Goal: Navigation & Orientation: Find specific page/section

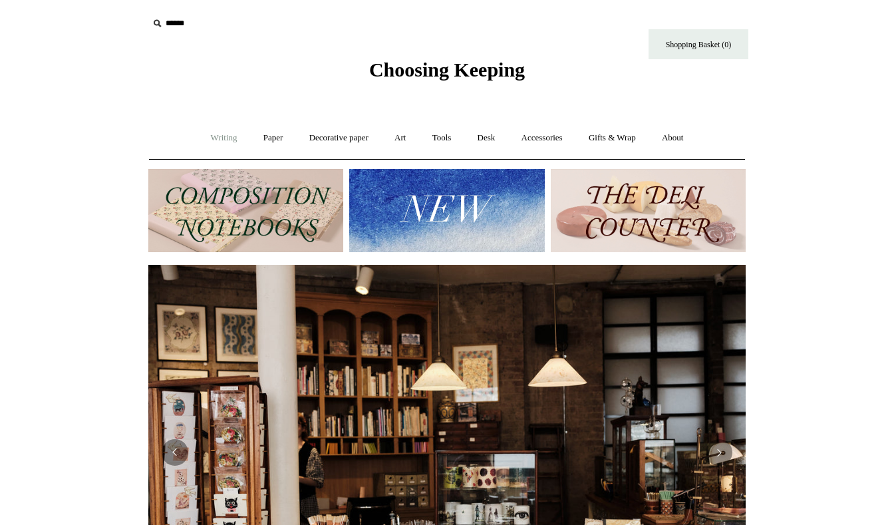
click at [216, 134] on link "Writing +" at bounding box center [224, 137] width 51 height 35
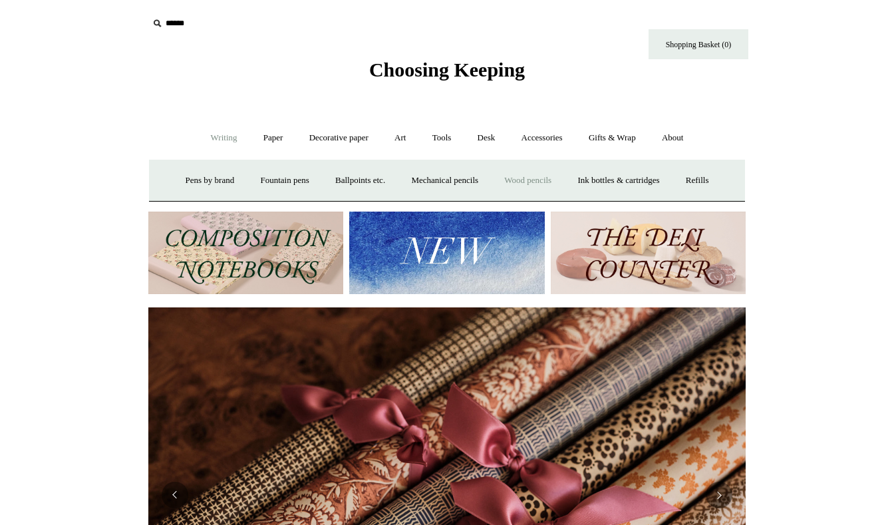
click at [552, 176] on link "Wood pencils +" at bounding box center [527, 180] width 71 height 35
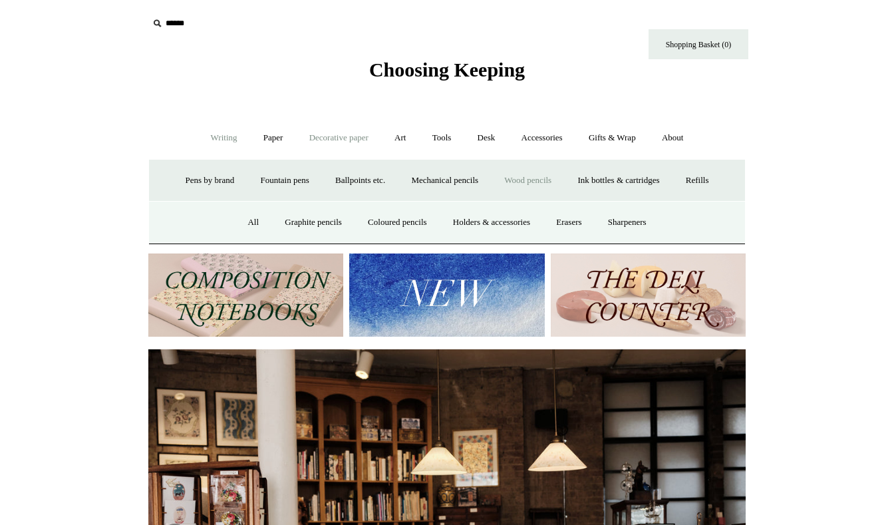
click at [338, 137] on link "Decorative paper +" at bounding box center [338, 137] width 83 height 35
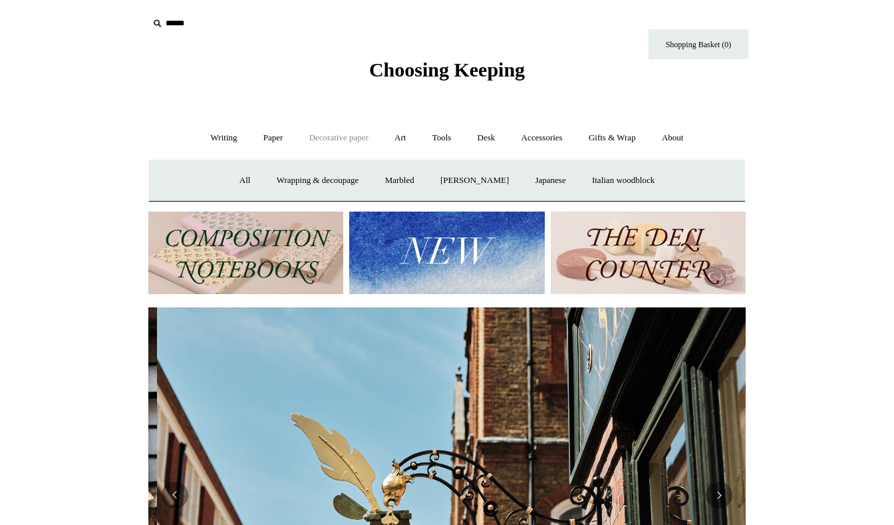
scroll to position [0, 598]
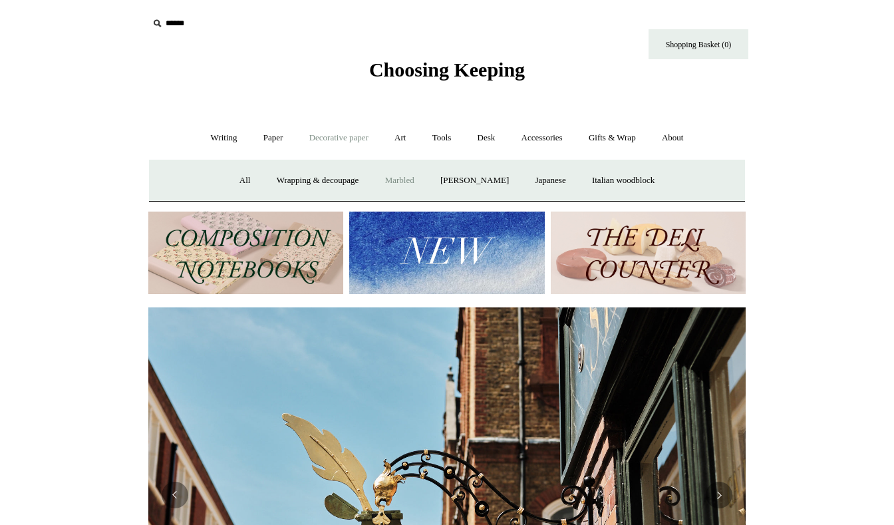
click at [395, 183] on link "Marbled" at bounding box center [399, 180] width 53 height 35
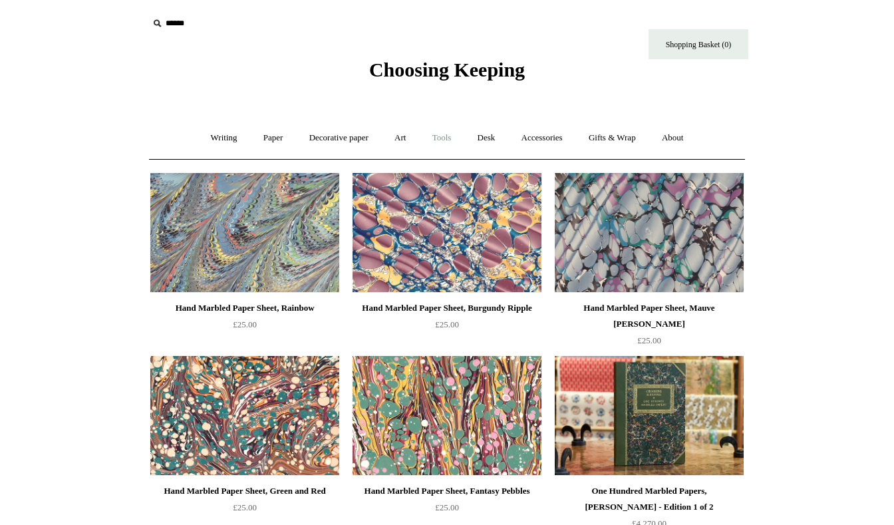
click at [431, 134] on link "Tools +" at bounding box center [442, 137] width 43 height 35
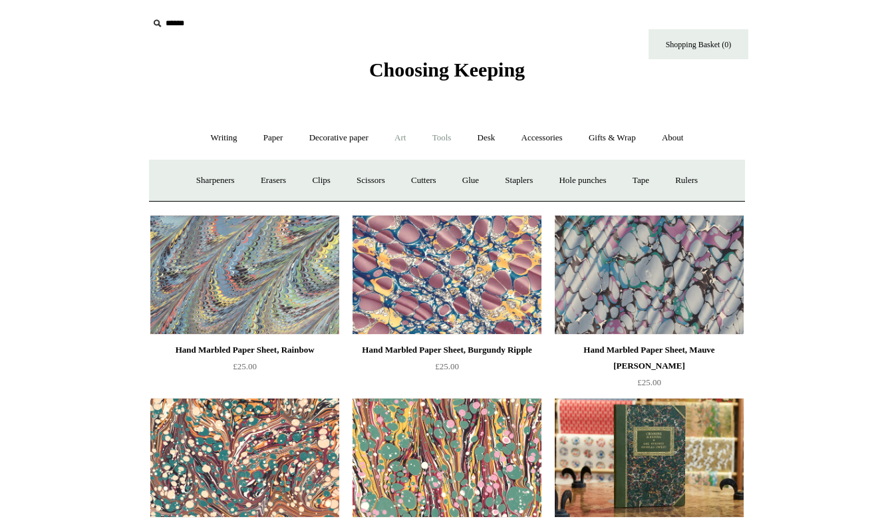
click at [403, 136] on link "Art +" at bounding box center [400, 137] width 35 height 35
click at [361, 137] on link "Decorative paper +" at bounding box center [338, 137] width 83 height 35
click at [226, 137] on link "Writing +" at bounding box center [224, 137] width 51 height 35
click at [266, 144] on link "Paper +" at bounding box center [274, 137] width 44 height 35
click at [256, 177] on link "Notebooks +" at bounding box center [260, 180] width 61 height 35
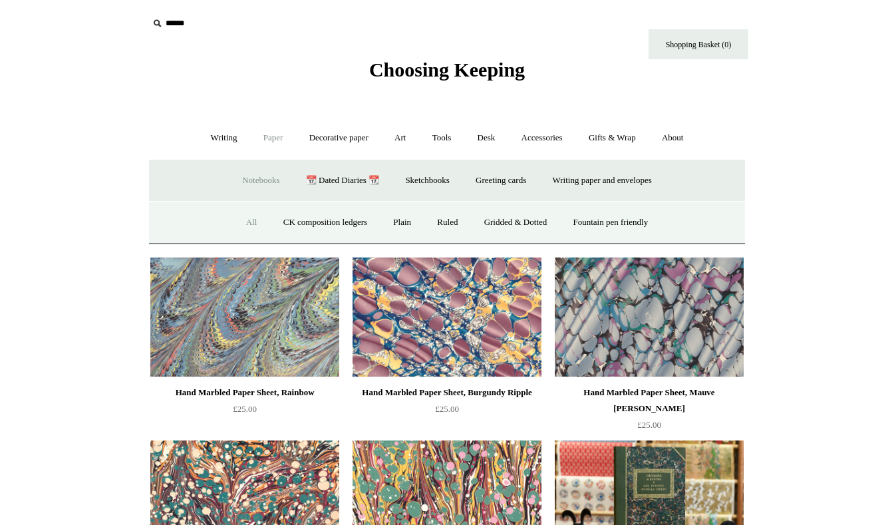
click at [245, 220] on link "All" at bounding box center [251, 222] width 35 height 35
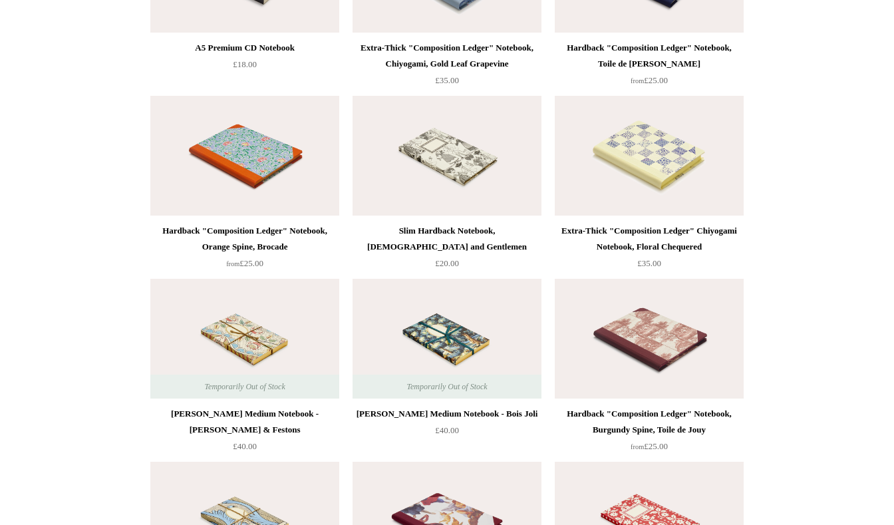
scroll to position [6512, 0]
